Goal: Information Seeking & Learning: Learn about a topic

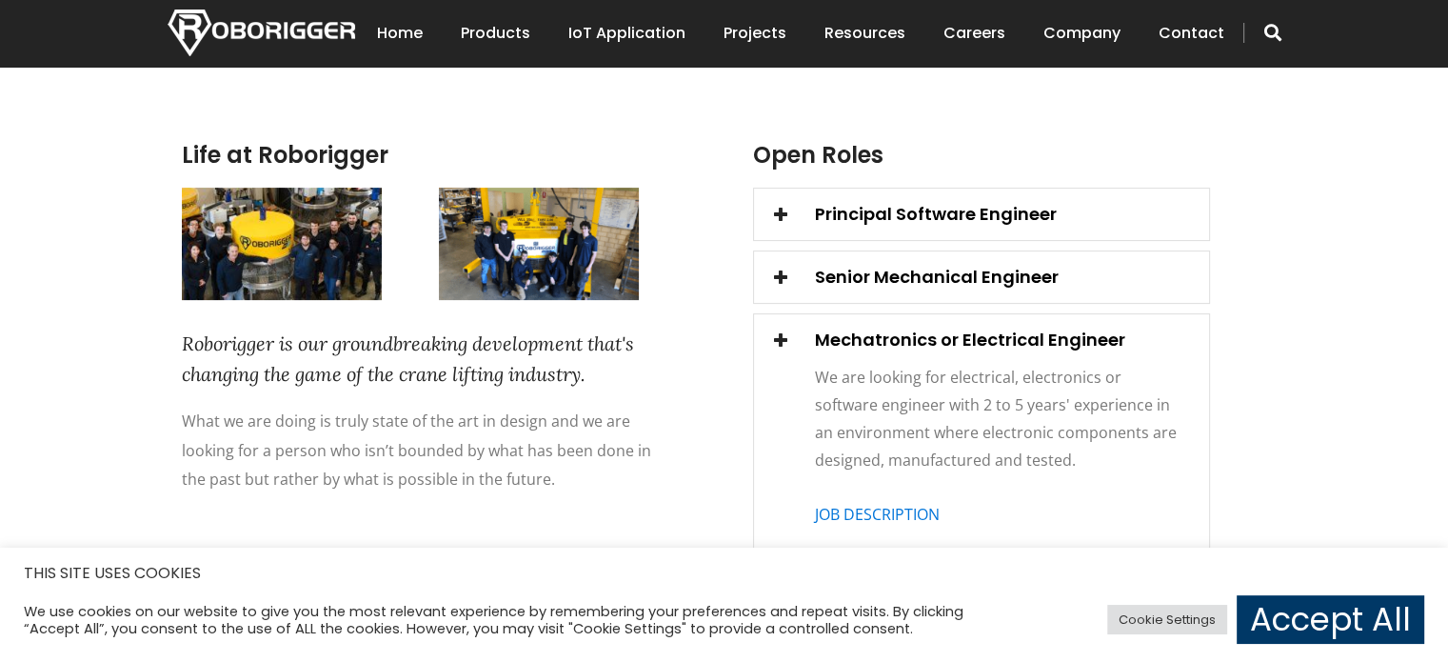
scroll to position [564, 0]
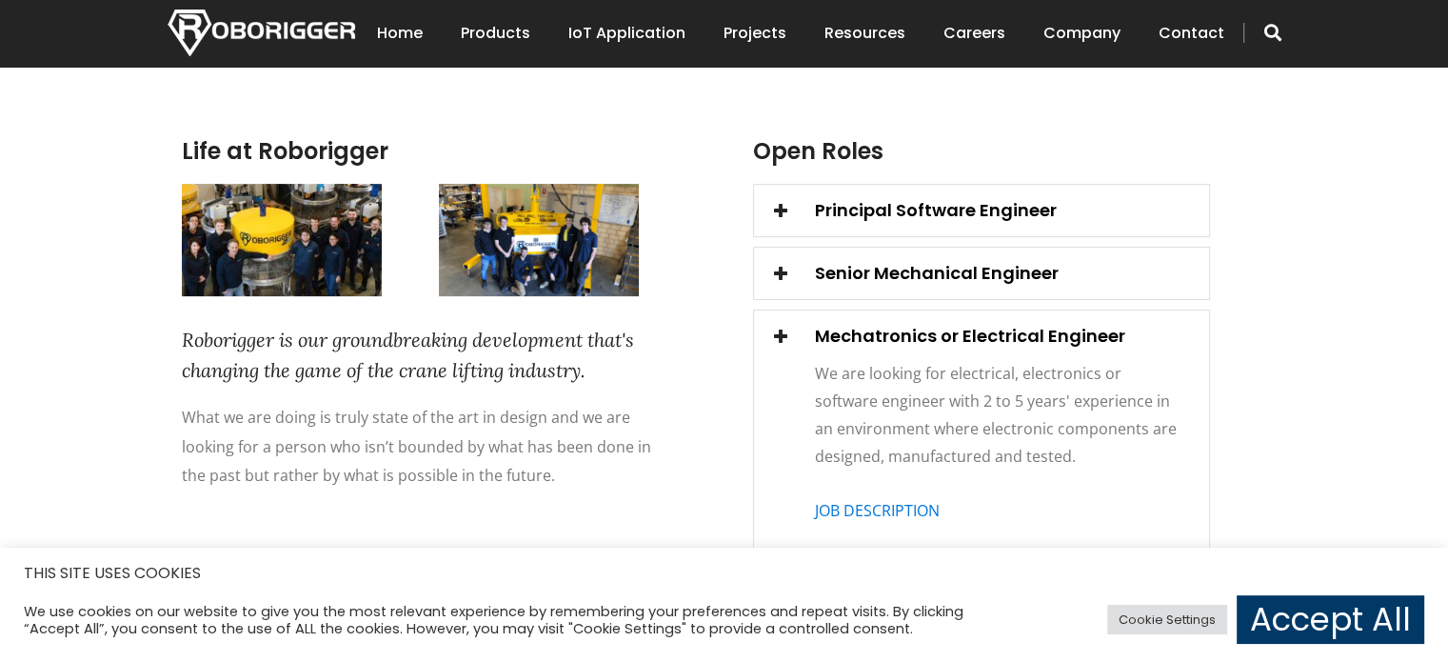
click at [894, 212] on div "Principal Software Engineer" at bounding box center [981, 210] width 455 height 29
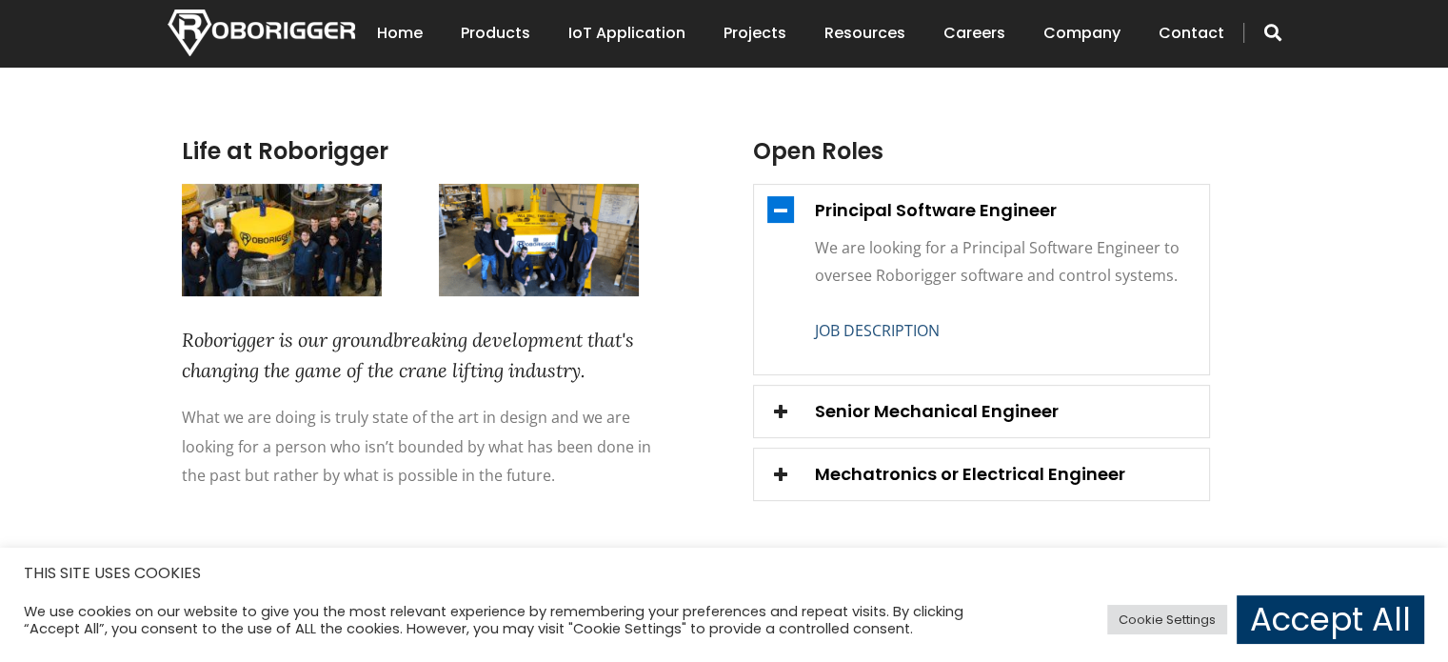
click at [898, 332] on link "JOB DESCRIPTION" at bounding box center [877, 330] width 125 height 21
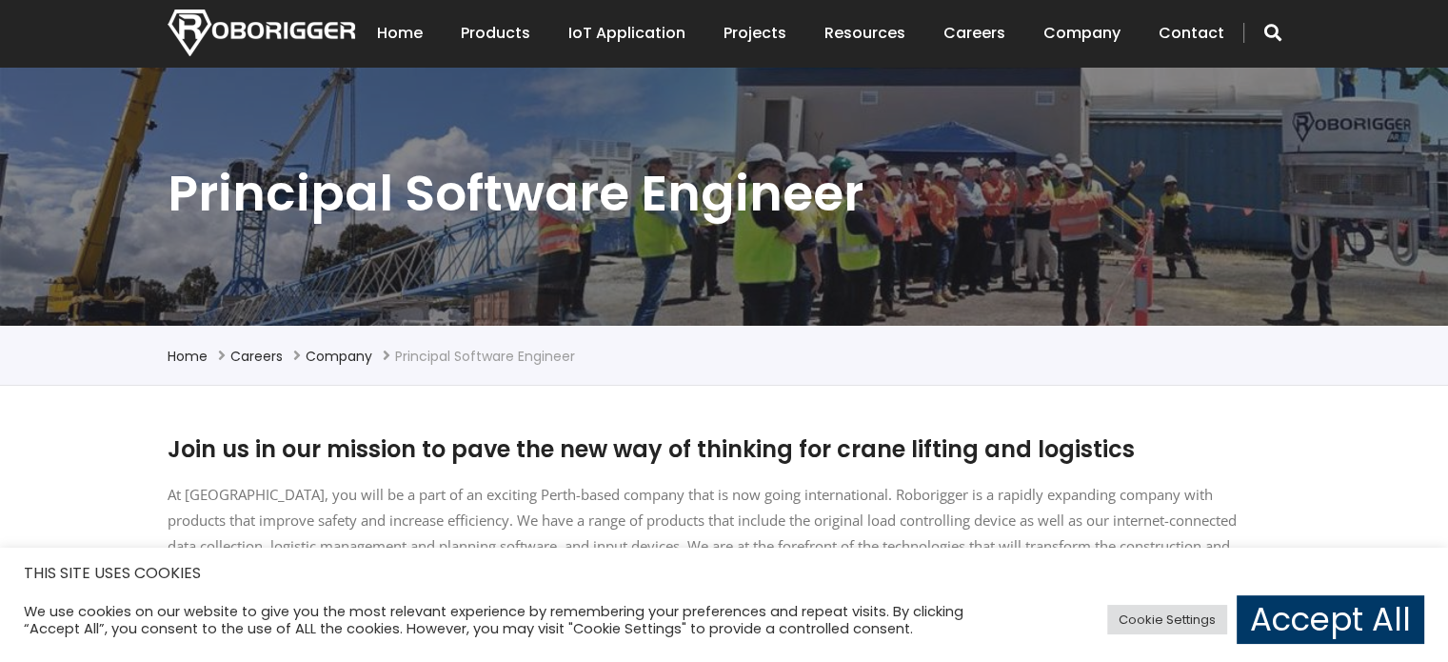
scroll to position [188, 0]
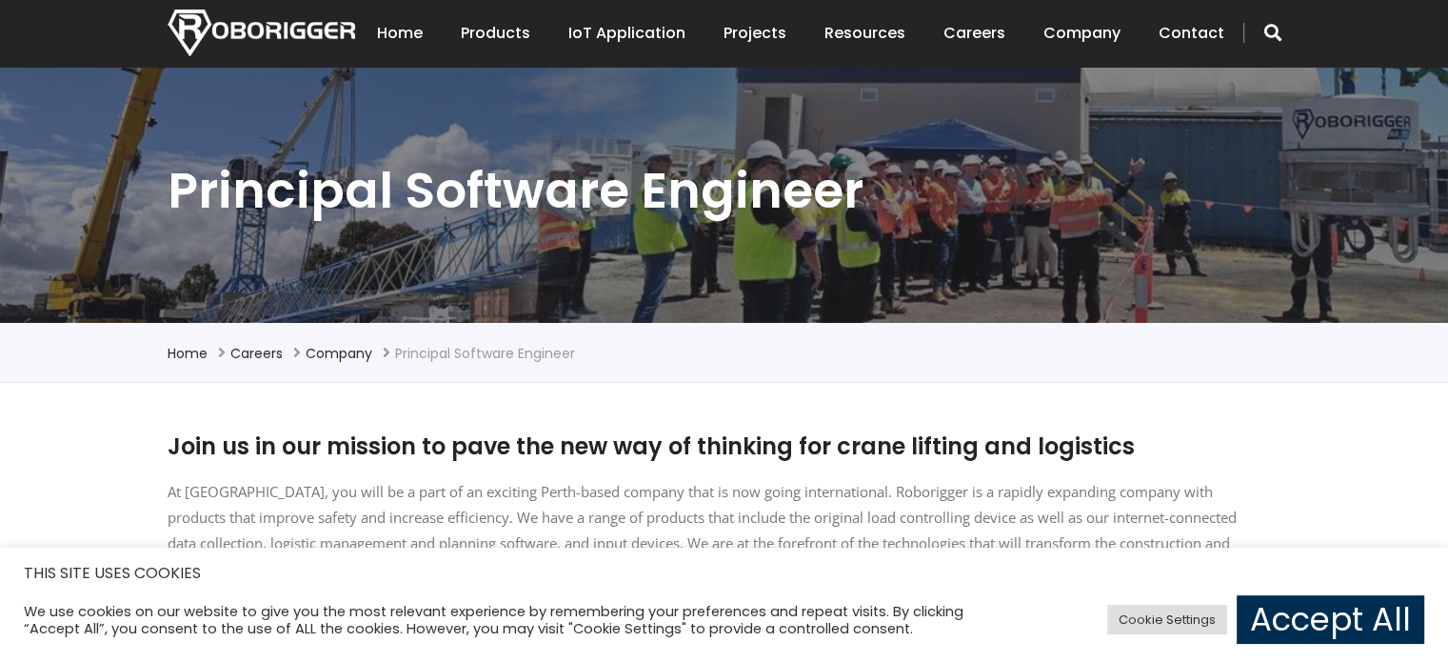
click at [1334, 641] on link "Accept All" at bounding box center [1331, 619] width 188 height 49
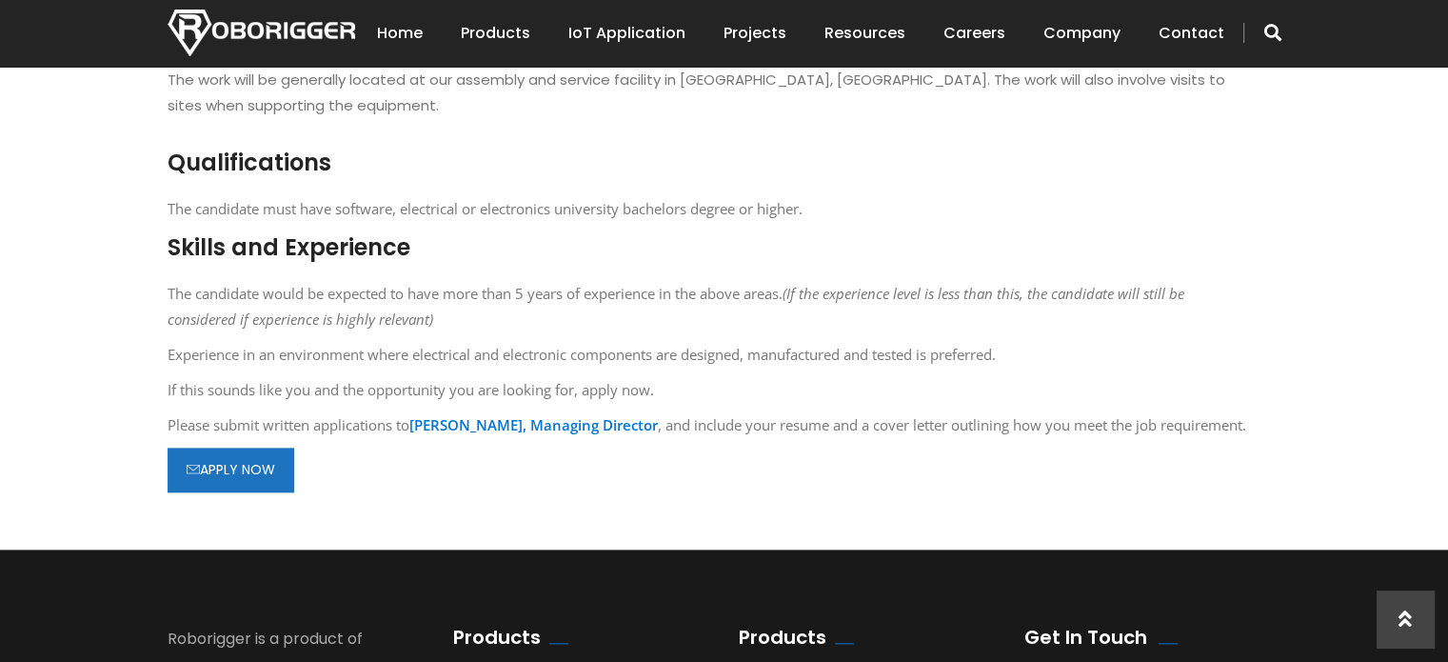
scroll to position [2041, 0]
